Goal: Go to known website: Access a specific website the user already knows

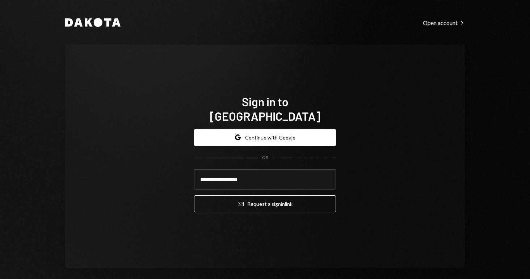
type input "**********"
click at [263, 196] on button "Email Request a sign in link" at bounding box center [265, 203] width 142 height 17
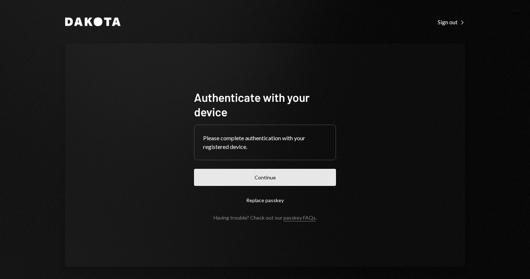
click at [244, 185] on button "Continue" at bounding box center [265, 177] width 142 height 17
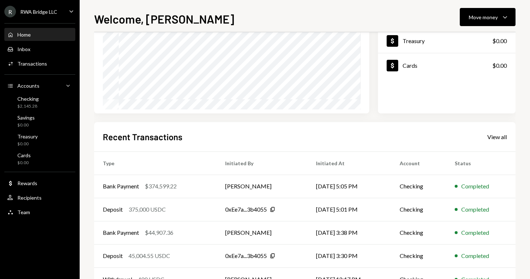
scroll to position [97, 0]
click at [268, 187] on td "[PERSON_NAME]" at bounding box center [262, 186] width 91 height 23
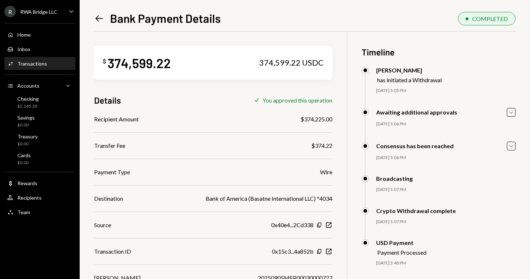
scroll to position [4, 0]
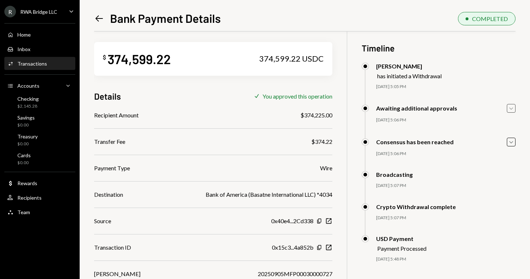
click at [511, 110] on icon "Caret Down" at bounding box center [511, 108] width 8 height 8
